Goal: Navigation & Orientation: Go to known website

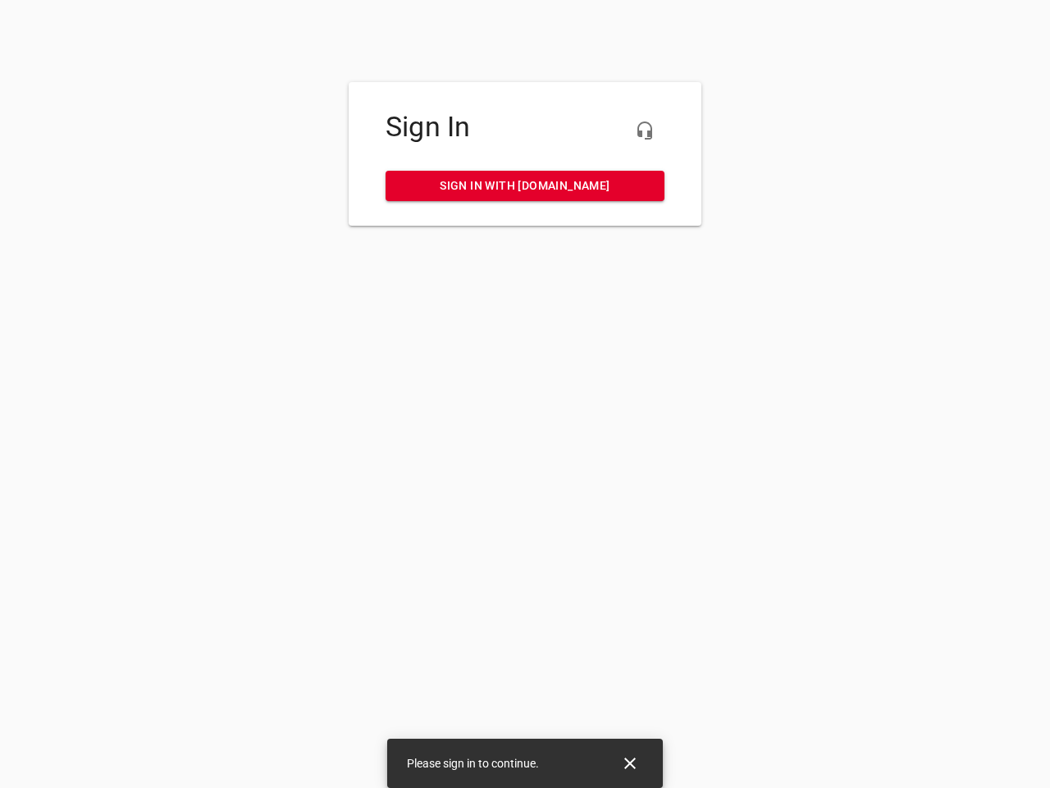
click at [645, 130] on icon "button" at bounding box center [645, 131] width 20 height 20
click at [630, 763] on icon "Close" at bounding box center [629, 762] width 11 height 11
